Goal: Task Accomplishment & Management: Manage account settings

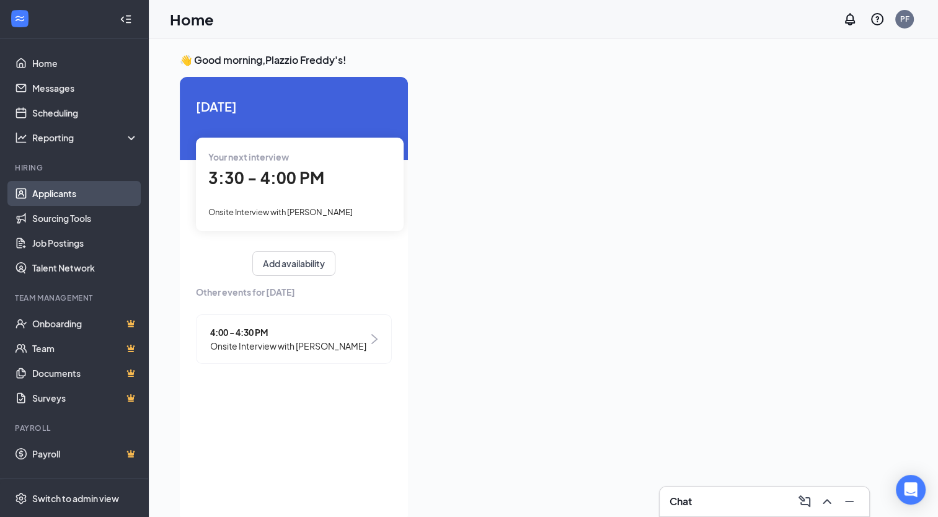
click at [71, 197] on link "Applicants" at bounding box center [85, 193] width 106 height 25
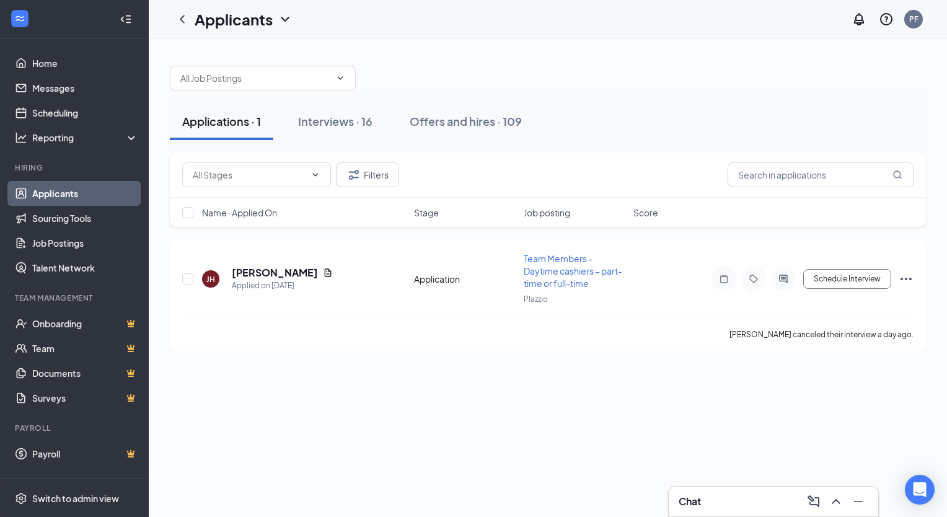
click at [352, 98] on div "Applications · 1 Interviews · 16 Offers and hires · 109" at bounding box center [548, 122] width 756 height 62
click at [335, 125] on div "Interviews · 16" at bounding box center [335, 121] width 74 height 16
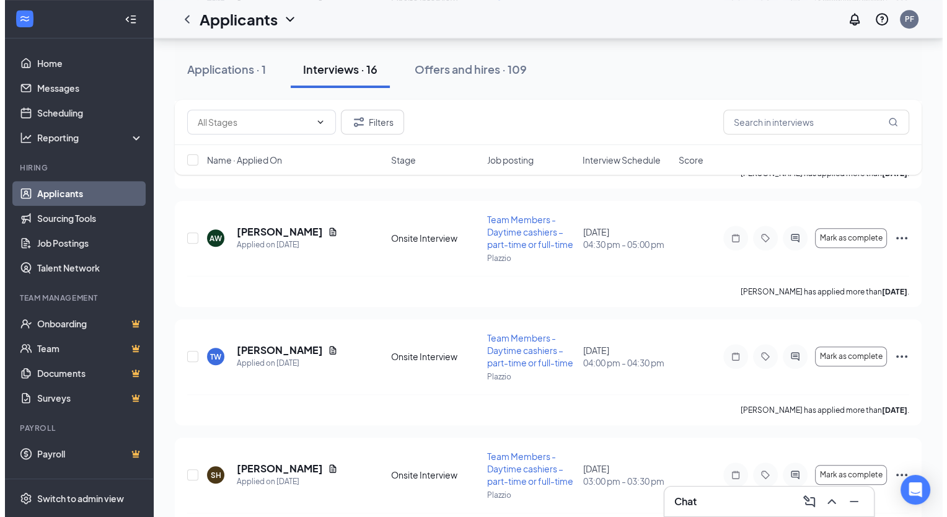
scroll to position [930, 0]
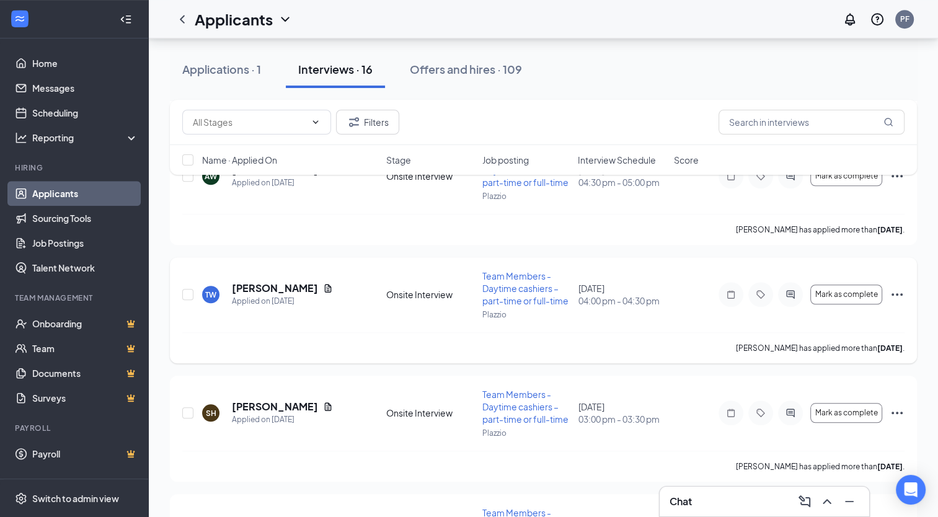
click at [266, 286] on h5 "[PERSON_NAME]" at bounding box center [275, 288] width 86 height 14
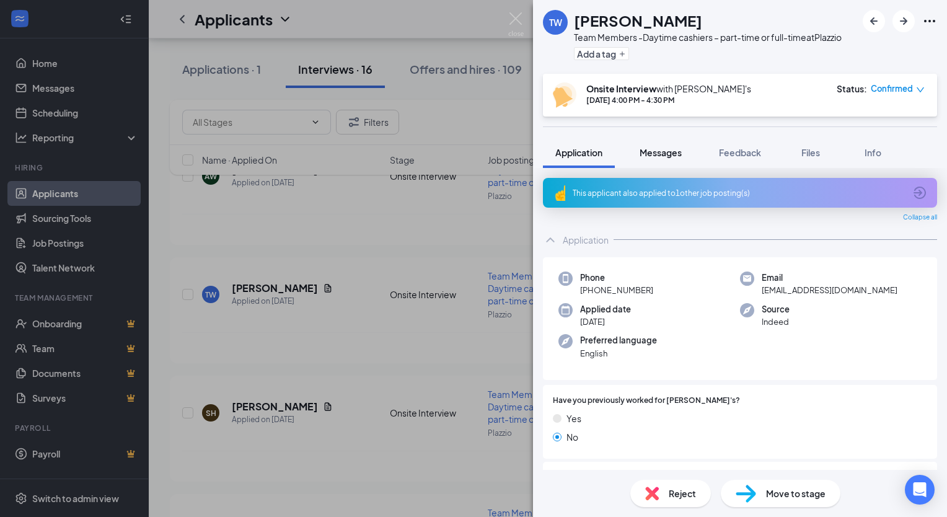
click at [652, 149] on span "Messages" at bounding box center [661, 152] width 42 height 11
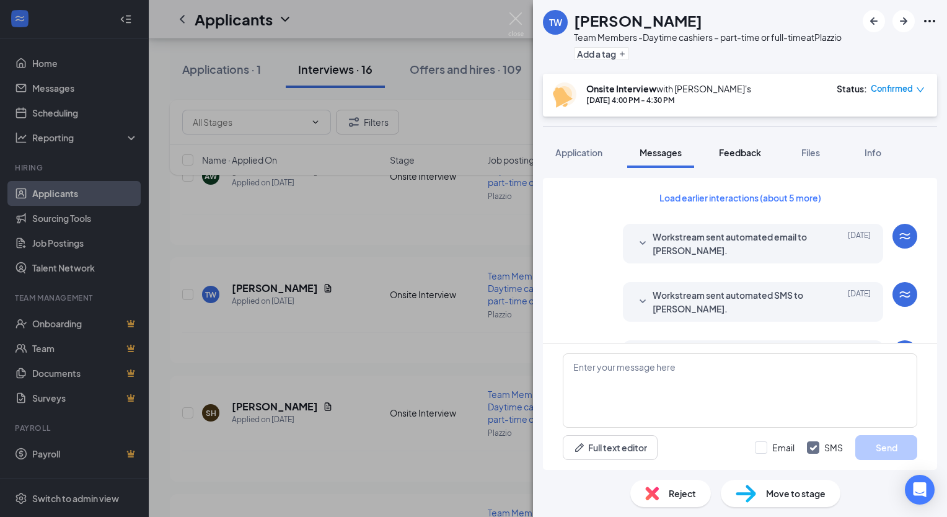
click at [742, 155] on span "Feedback" at bounding box center [740, 152] width 42 height 11
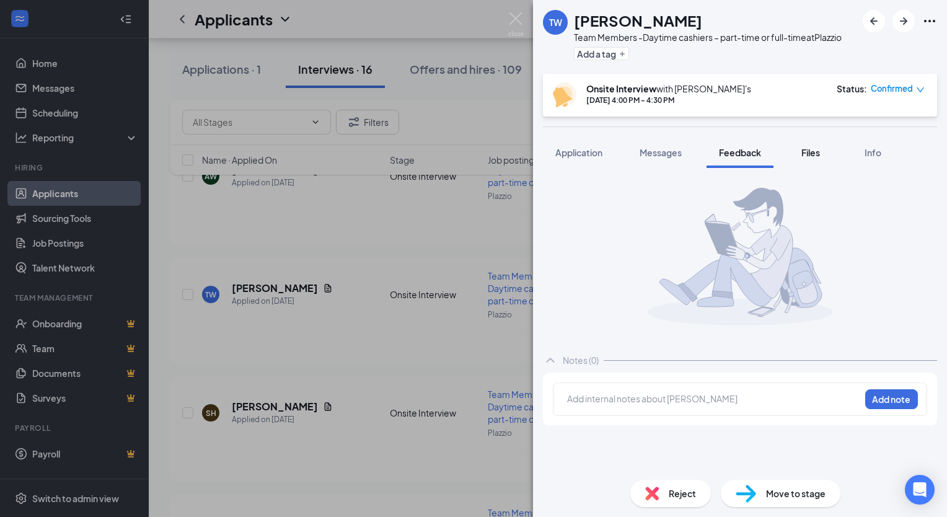
click at [804, 159] on button "Files" at bounding box center [811, 152] width 50 height 31
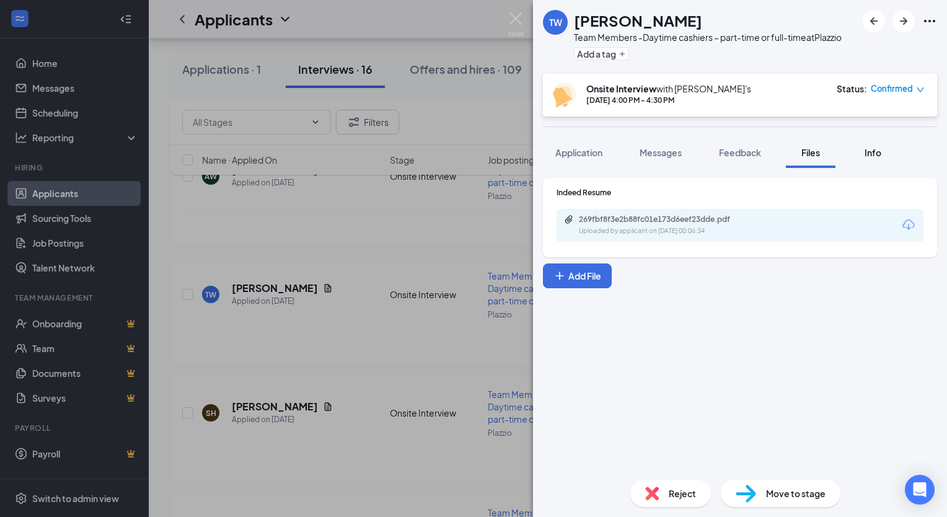
click at [869, 145] on button "Info" at bounding box center [873, 152] width 50 height 31
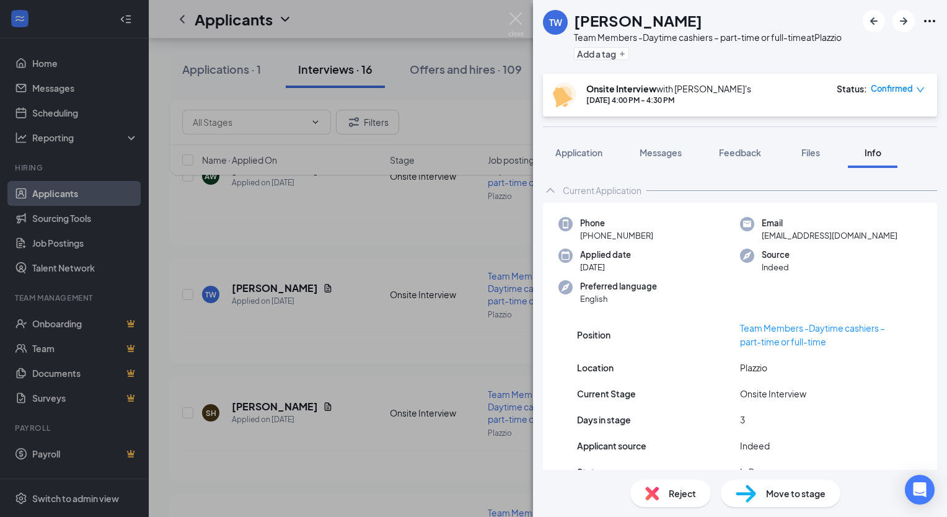
click at [592, 145] on button "Application" at bounding box center [579, 152] width 72 height 31
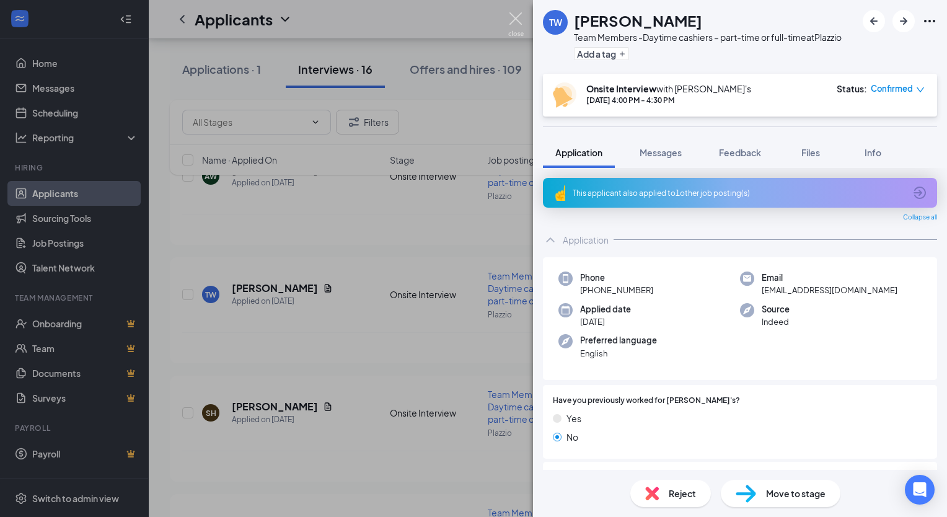
click at [513, 25] on img at bounding box center [516, 24] width 16 height 24
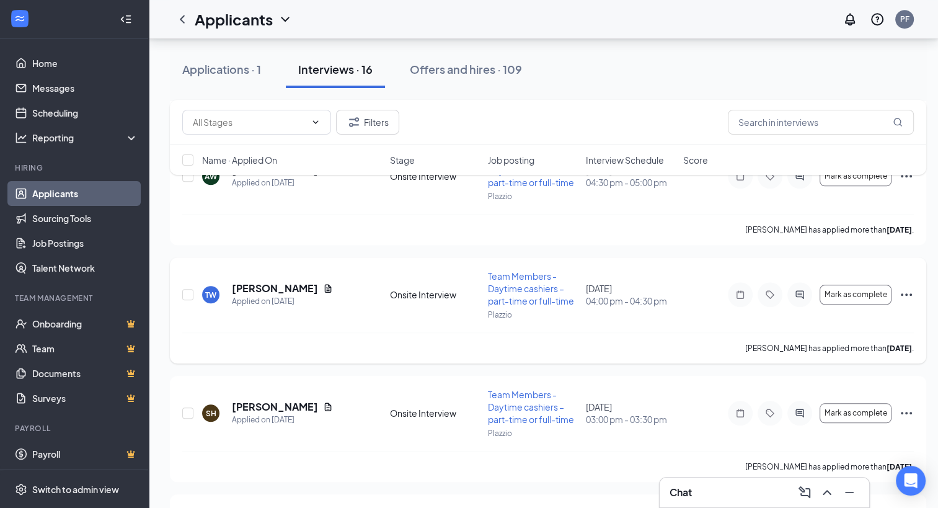
click at [910, 301] on icon "Ellipses" at bounding box center [906, 294] width 15 height 15
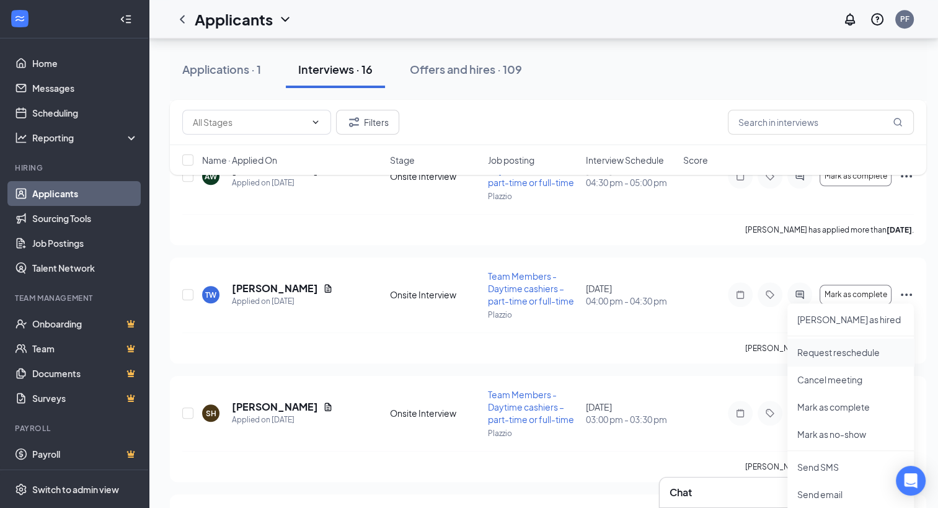
click at [871, 351] on p "Request reschedule" at bounding box center [850, 352] width 107 height 12
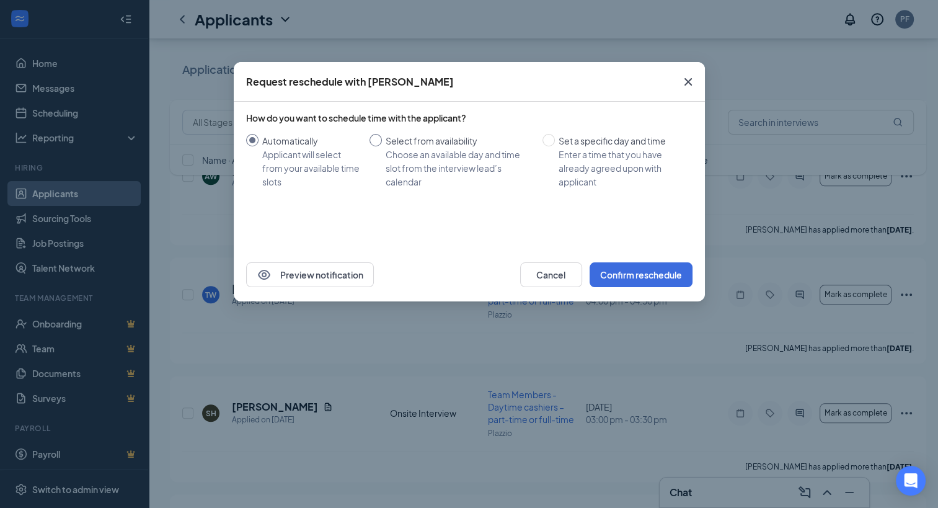
click at [424, 154] on div "Choose an available day and time slot from the interview lead’s calendar" at bounding box center [459, 168] width 147 height 41
click at [382, 146] on input "Select from availability Choose an available day and time slot from the intervi…" at bounding box center [376, 140] width 12 height 12
radio input "true"
radio input "false"
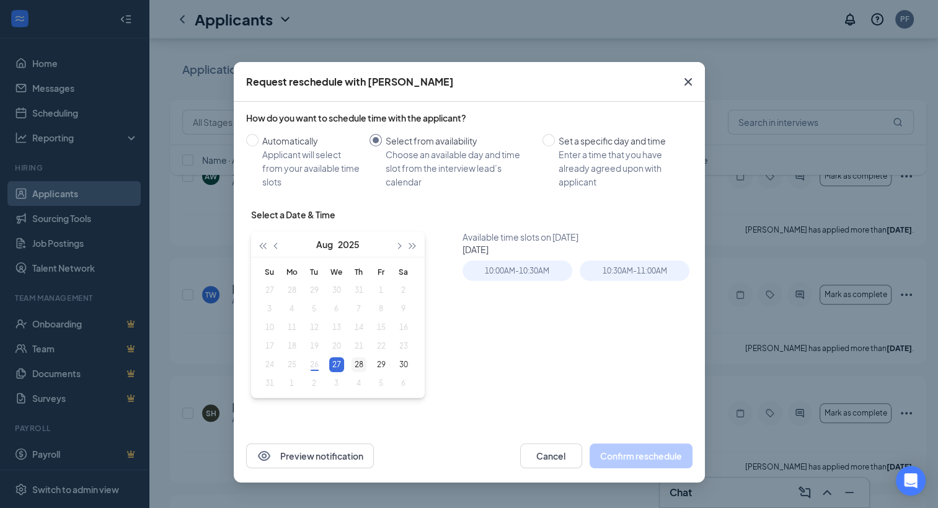
click at [354, 361] on div "28" at bounding box center [359, 364] width 15 height 15
click at [330, 368] on div "27" at bounding box center [336, 364] width 15 height 15
click at [349, 364] on td "28" at bounding box center [359, 364] width 22 height 19
click at [339, 361] on div "27" at bounding box center [336, 364] width 15 height 15
type input "[DATE]"
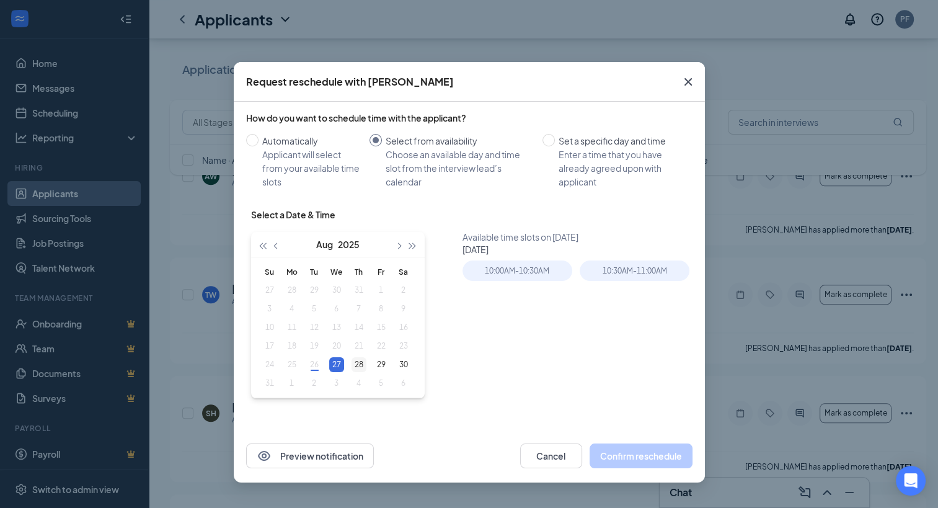
click at [359, 365] on div "28" at bounding box center [359, 364] width 15 height 15
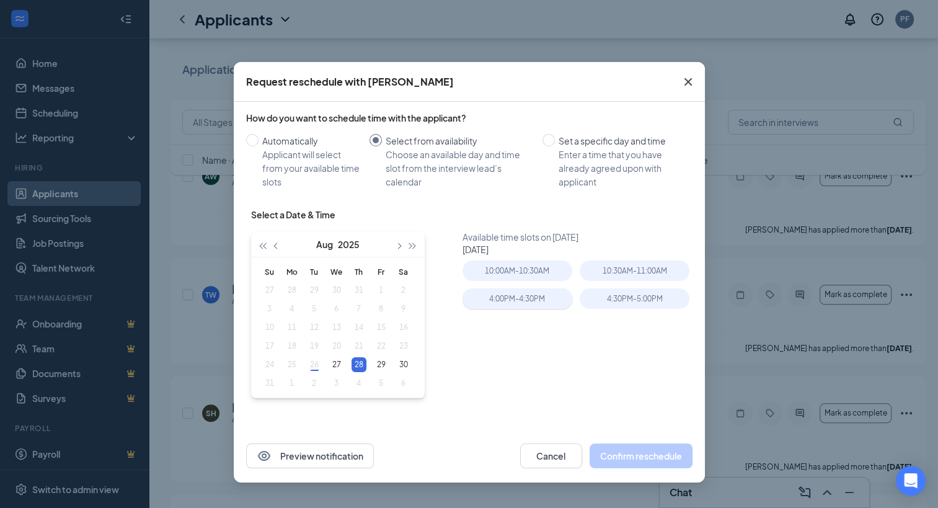
click at [533, 297] on div "4:00PM - 4:30PM" at bounding box center [518, 298] width 110 height 20
click at [627, 453] on button "Confirm reschedule" at bounding box center [641, 455] width 103 height 25
